Goal: Task Accomplishment & Management: Use online tool/utility

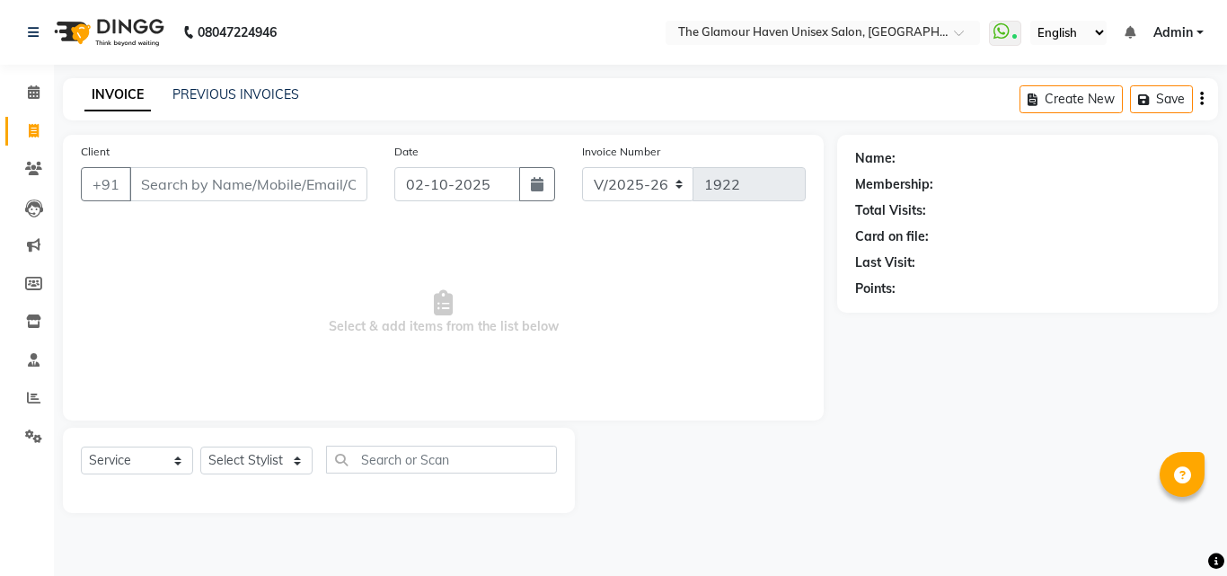
select select "7124"
select select "service"
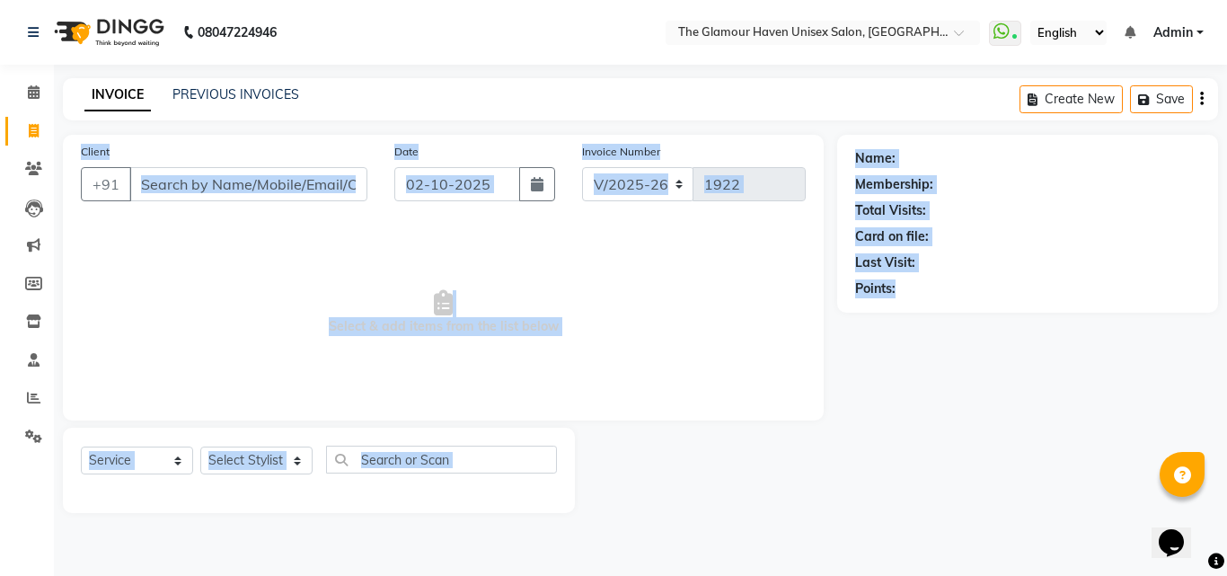
drag, startPoint x: 430, startPoint y: 81, endPoint x: 1049, endPoint y: 457, distance: 723.9
click at [1049, 457] on main "INVOICE PREVIOUS INVOICES Create New Save Client +91 Date [DATE] Invoice Number…" at bounding box center [641, 309] width 1174 height 462
click at [1065, 394] on div "Name: Membership: Total Visits: Card on file: Last Visit: Points:" at bounding box center [1034, 324] width 394 height 378
click at [840, 421] on div "Name: Membership: Total Visits: Card on file: Last Visit: Points:" at bounding box center [1034, 324] width 394 height 378
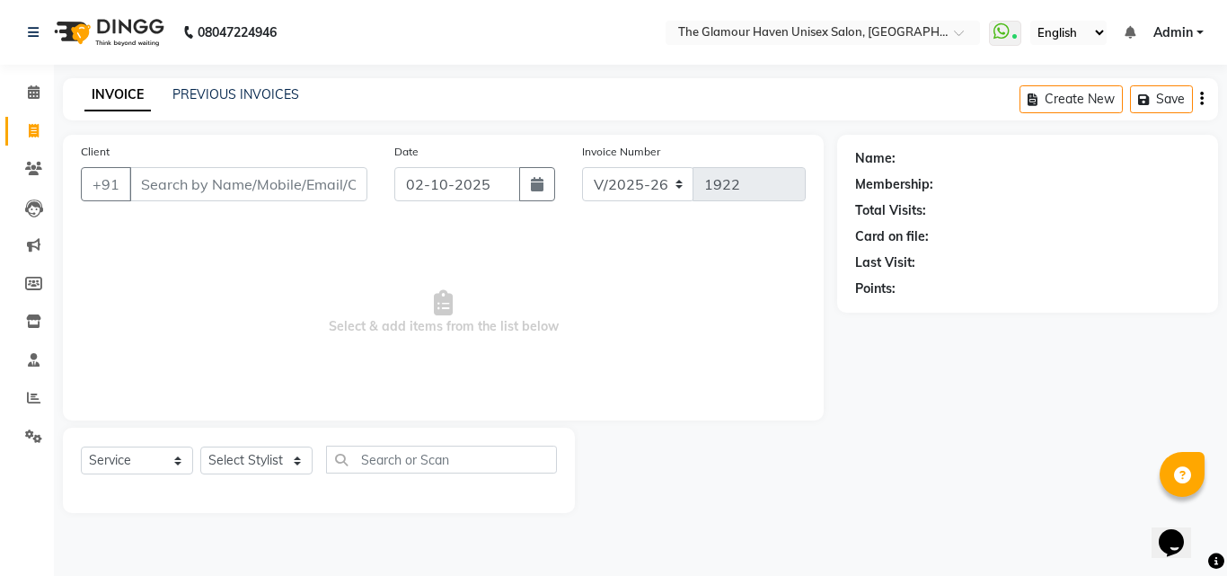
drag, startPoint x: 478, startPoint y: 48, endPoint x: 481, endPoint y: 58, distance: 11.1
click at [481, 57] on nav "08047224946 Select Location × [GEOGRAPHIC_DATA] Unisex Salon, Thane WhatsApp St…" at bounding box center [613, 32] width 1227 height 65
click at [295, 462] on select "Select Stylist AJIT Bharat sen [PERSON_NAME] [PERSON_NAME] NITIN RAHUL [PERSON_…" at bounding box center [256, 461] width 112 height 28
click at [612, 95] on div "INVOICE PREVIOUS INVOICES Create New Save" at bounding box center [641, 99] width 1156 height 42
click at [39, 159] on span at bounding box center [33, 169] width 31 height 21
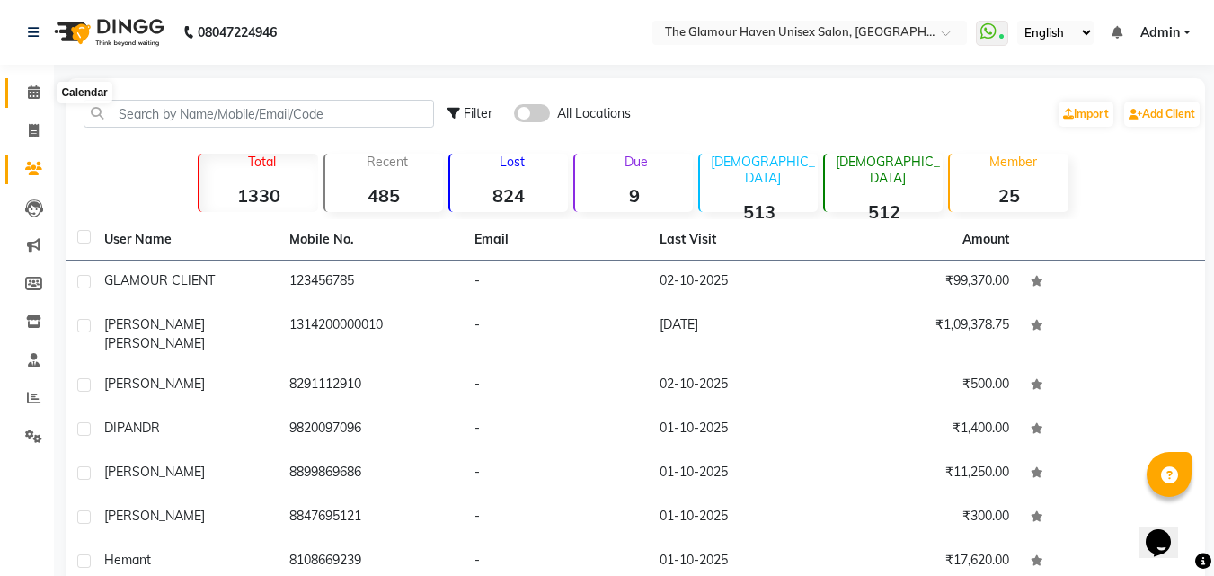
click at [34, 100] on span at bounding box center [33, 93] width 31 height 21
